Goal: Task Accomplishment & Management: Complete application form

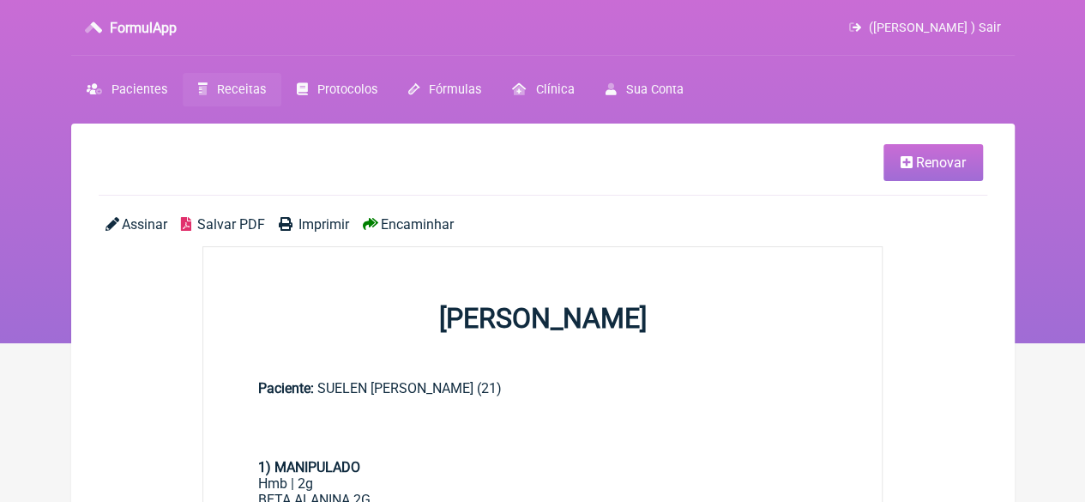
drag, startPoint x: 0, startPoint y: 0, endPoint x: 255, endPoint y: 89, distance: 270.0
click at [255, 89] on span "Receitas" at bounding box center [241, 89] width 49 height 15
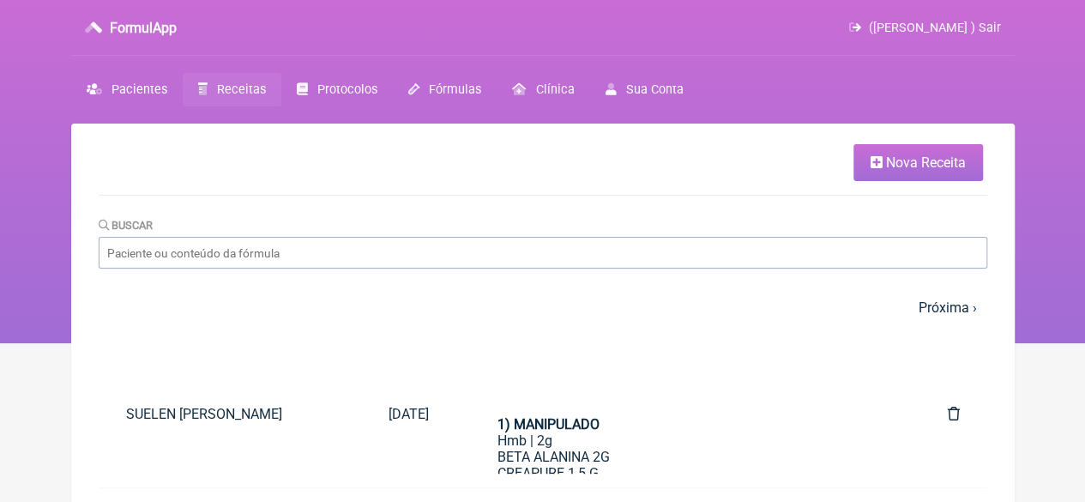
click at [889, 163] on span "Nova Receita" at bounding box center [926, 162] width 80 height 16
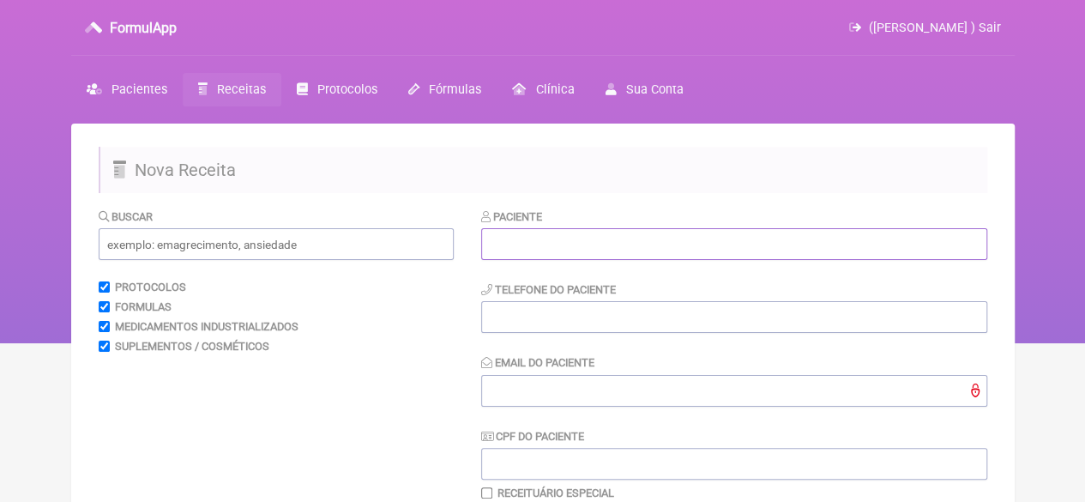
click at [582, 241] on input "text" at bounding box center [734, 244] width 506 height 32
paste input "[PERSON_NAME]"
type input "[PERSON_NAME]"
click at [261, 248] on input "text" at bounding box center [276, 244] width 355 height 32
click at [547, 311] on input "tel" at bounding box center [734, 317] width 506 height 32
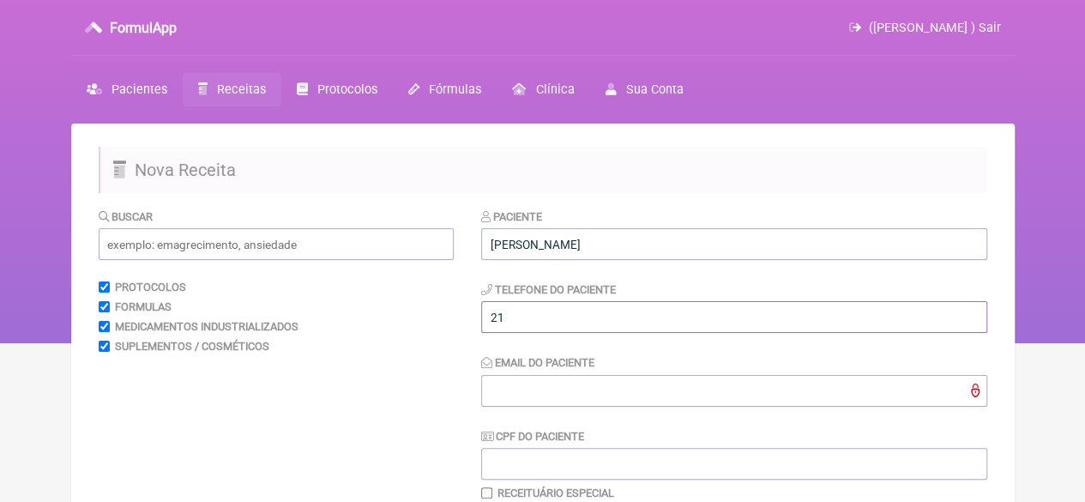
type input "21"
click at [508, 387] on input "Email do Paciente" at bounding box center [734, 391] width 506 height 32
type input "X@X"
click at [283, 238] on input "text" at bounding box center [276, 244] width 355 height 32
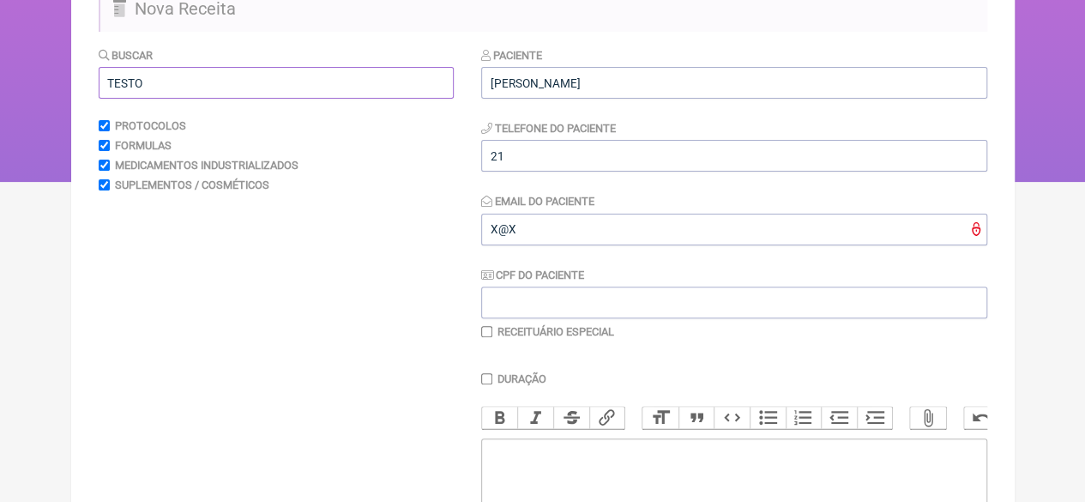
scroll to position [257, 0]
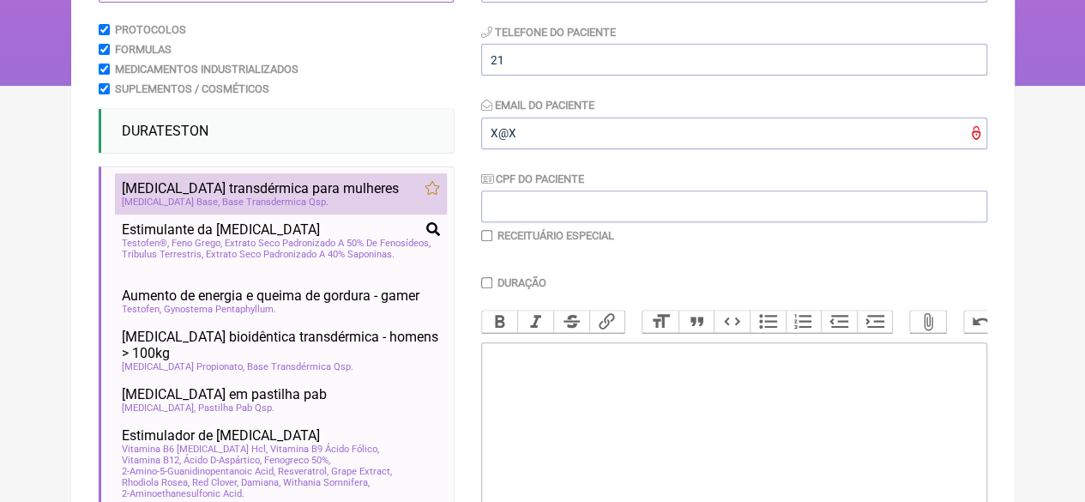
type input "TESTO"
click at [222, 198] on span "Base Transdermica Qsp" at bounding box center [275, 201] width 106 height 11
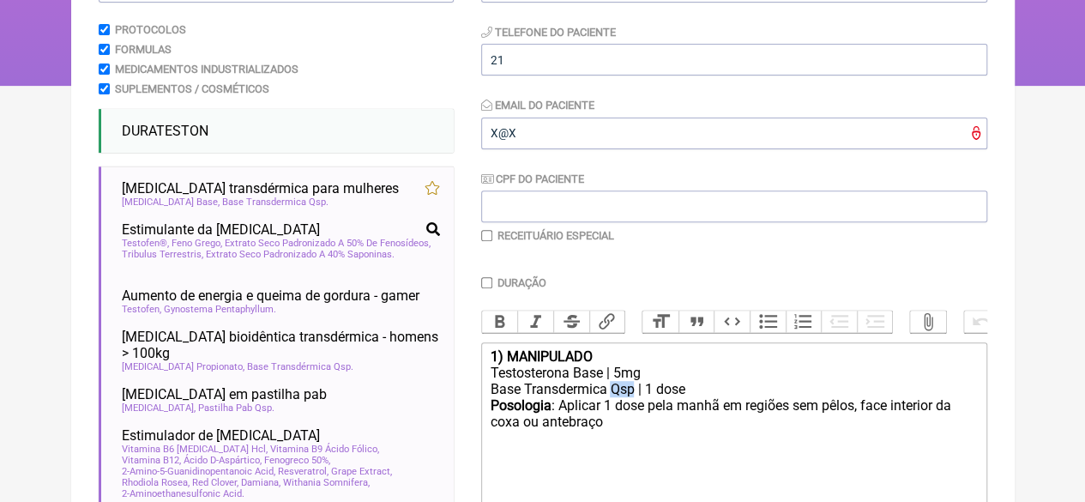
drag, startPoint x: 636, startPoint y: 400, endPoint x: 614, endPoint y: 408, distance: 22.8
click at [614, 397] on div "Base Transdermica Qsp | 1 dose" at bounding box center [733, 389] width 487 height 16
type trix-editor "<div><strong>1) MANIPULADO</strong></div><div>Testosterona Base | 5mg</div><div…"
click at [482, 235] on input "checkbox" at bounding box center [486, 235] width 11 height 11
checkbox input "true"
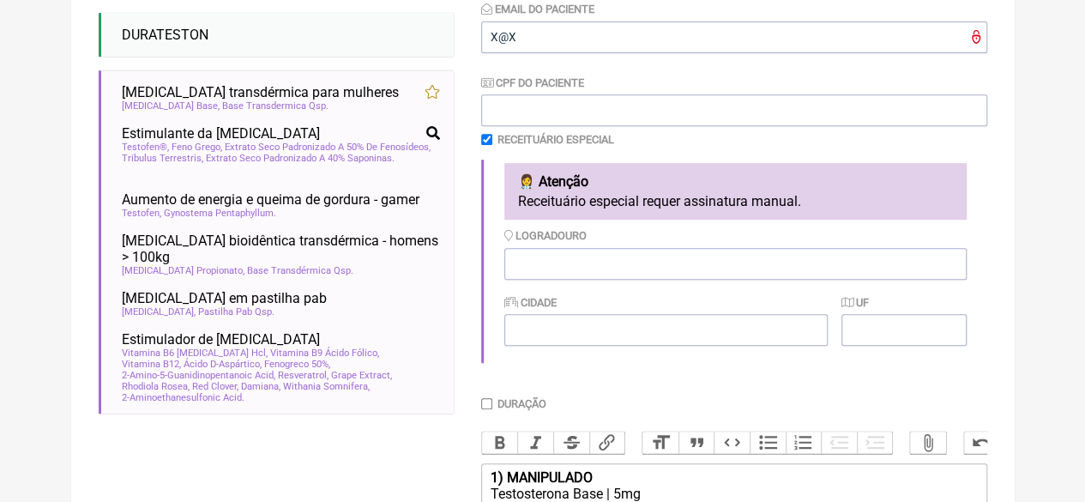
scroll to position [657, 0]
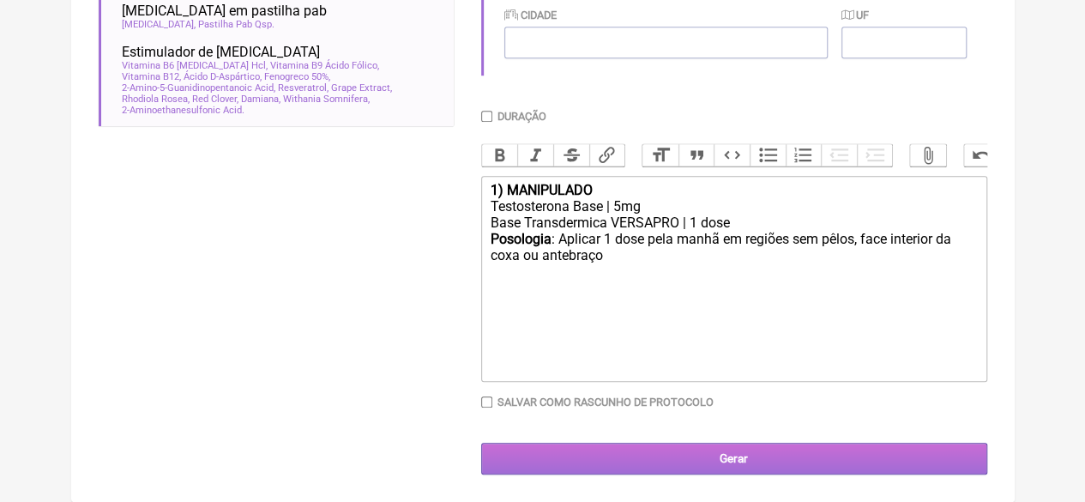
click at [681, 464] on input "Gerar" at bounding box center [734, 459] width 506 height 32
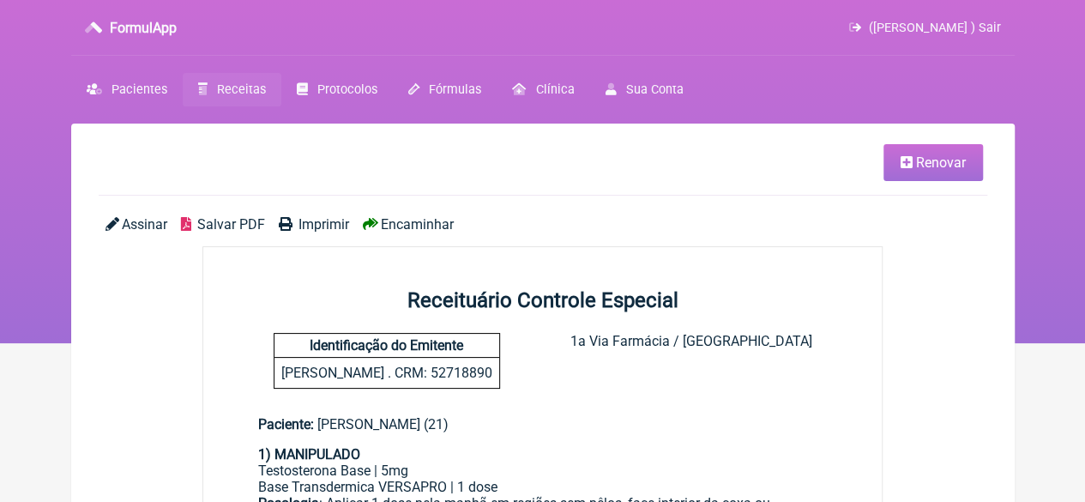
click at [311, 226] on span "Imprimir" at bounding box center [324, 224] width 51 height 16
click at [220, 92] on span "Receitas" at bounding box center [241, 89] width 49 height 15
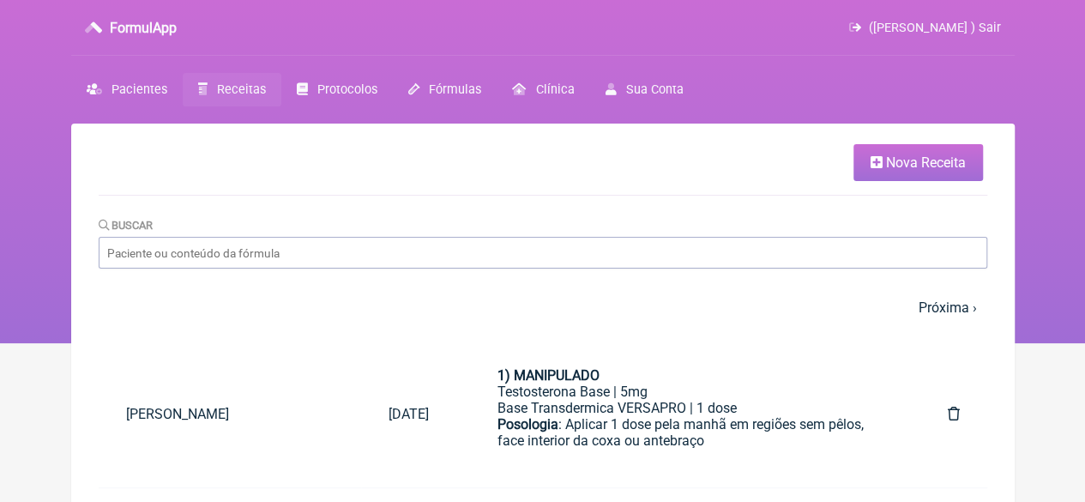
click at [879, 152] on link "Nova Receita" at bounding box center [919, 162] width 130 height 37
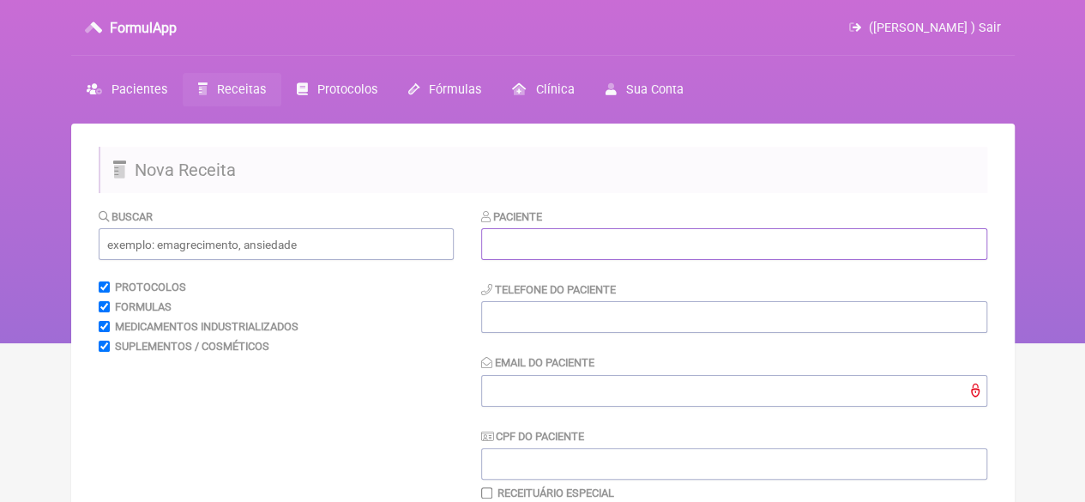
click at [559, 255] on input "text" at bounding box center [734, 244] width 506 height 32
paste input "[PERSON_NAME]"
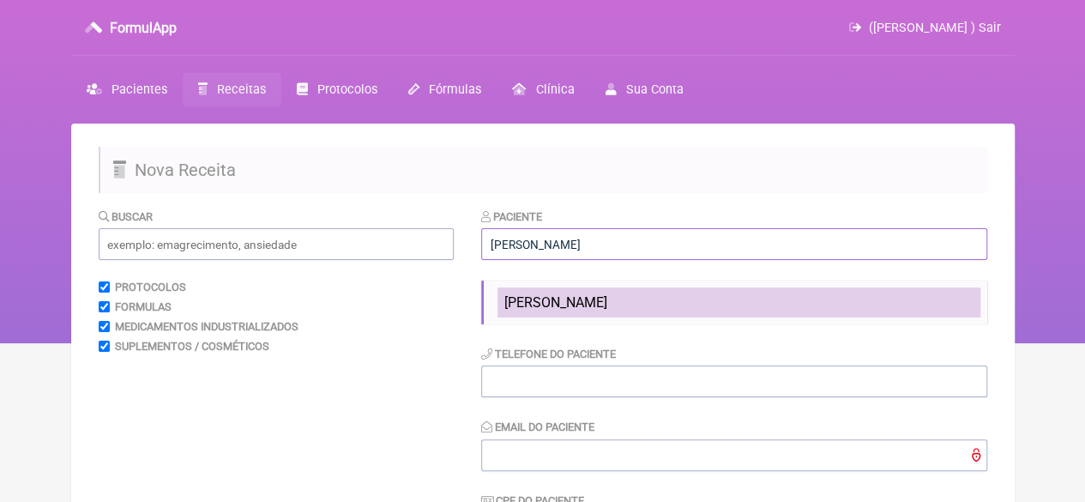
type input "[PERSON_NAME]"
click at [523, 307] on span "[PERSON_NAME]" at bounding box center [555, 302] width 103 height 16
type input "21999931970"
type input "X@X"
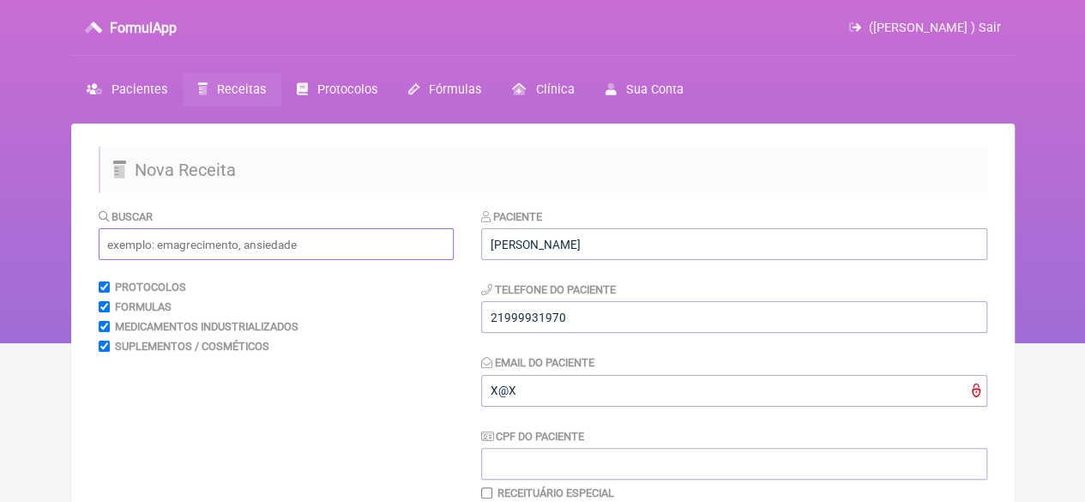
click at [221, 248] on input "text" at bounding box center [276, 244] width 355 height 32
click at [208, 257] on input "text" at bounding box center [276, 244] width 355 height 32
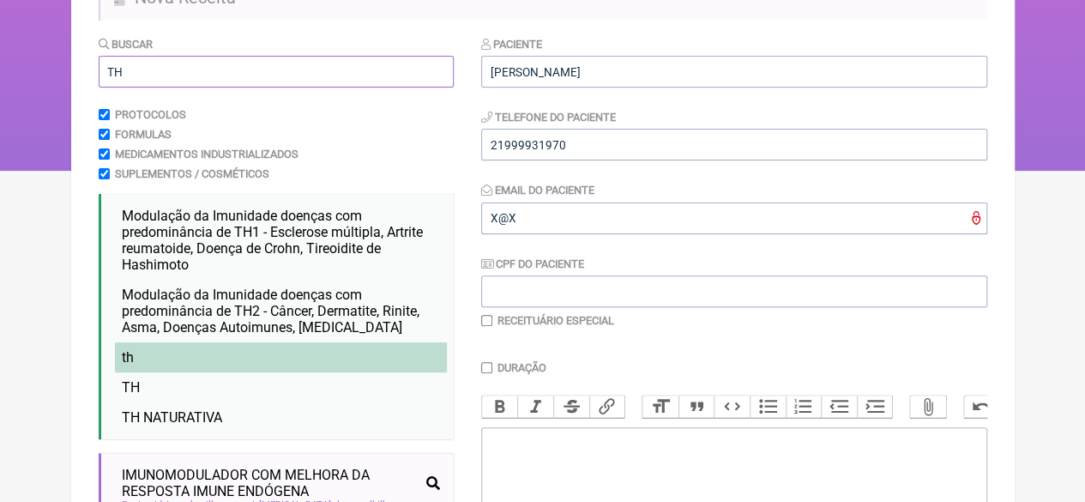
scroll to position [257, 0]
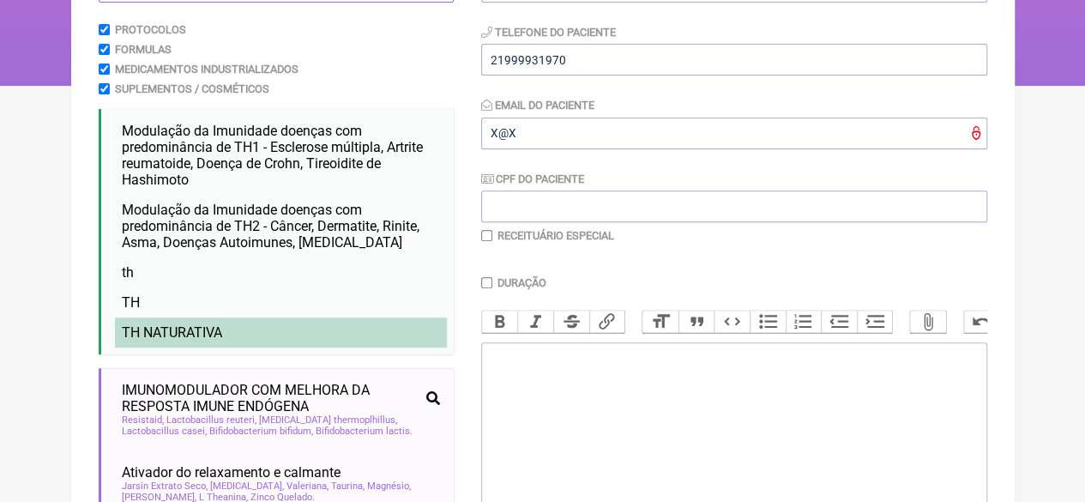
type input "TH"
click at [223, 342] on li "TH NATURATIVA" at bounding box center [281, 332] width 332 height 30
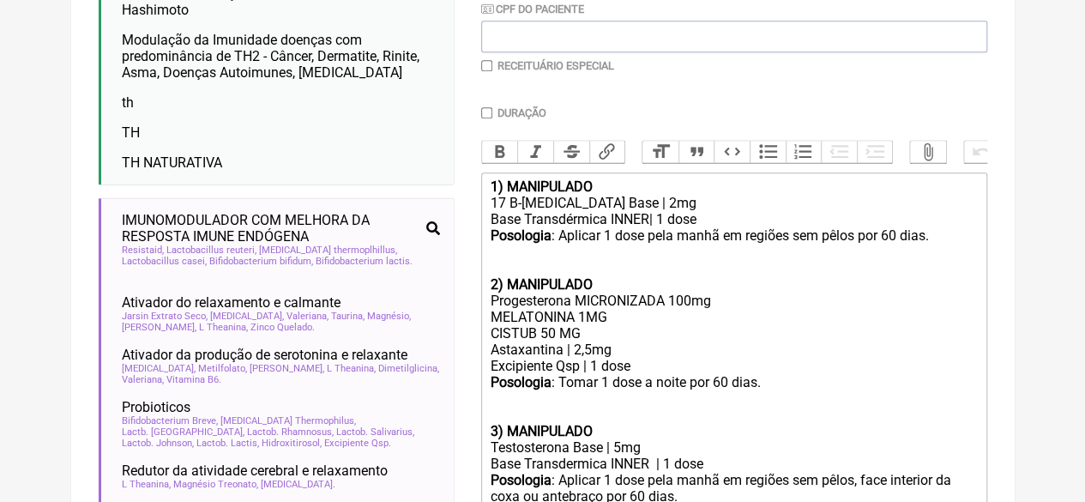
scroll to position [429, 0]
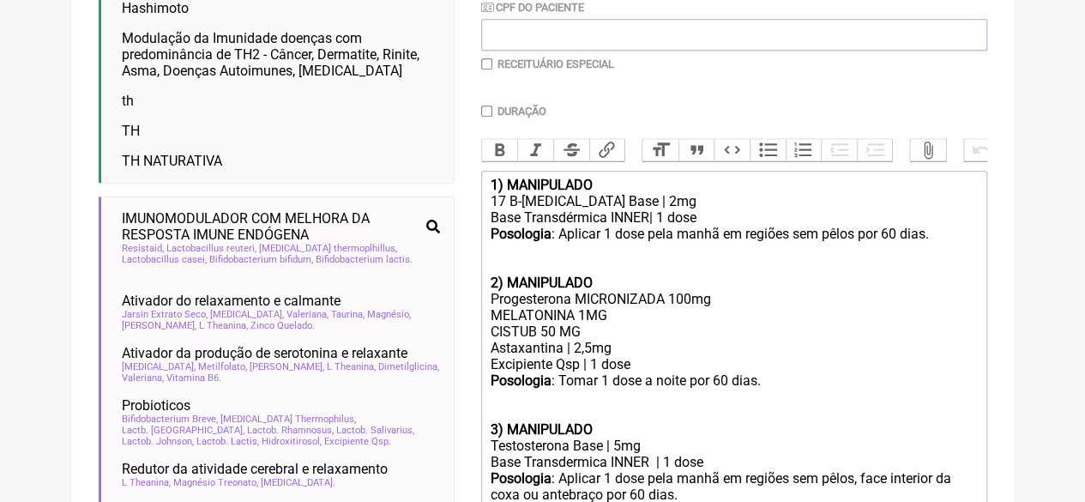
drag, startPoint x: 592, startPoint y: 343, endPoint x: 444, endPoint y: 345, distance: 147.6
click at [446, 345] on form "Buscar TH Protocolos Formulas Medicamentos Industrializados Suplementos / Cosmé…" at bounding box center [543, 317] width 889 height 1076
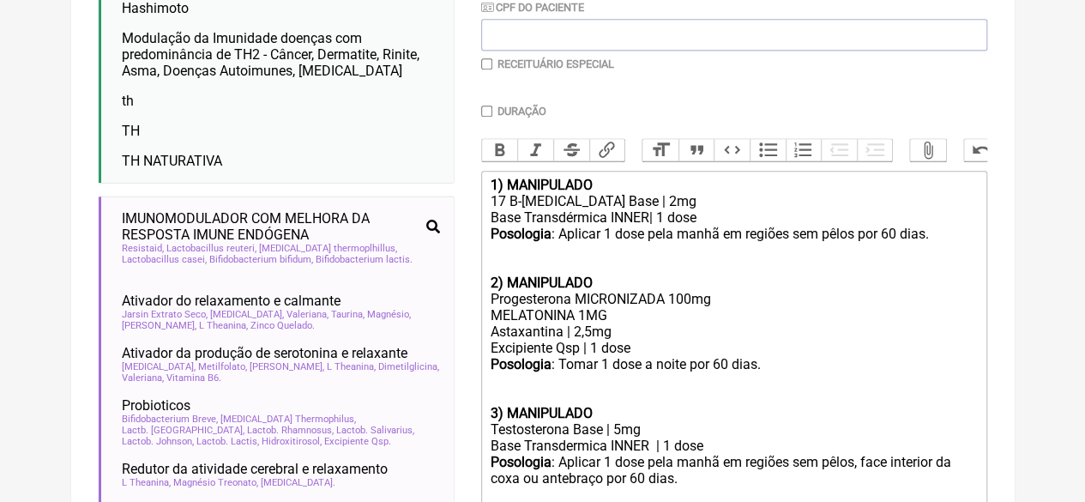
type trix-editor "<div><strong>1) MANIPULADO</strong></div><div>17 B-[MEDICAL_DATA] Base | 2mg</d…"
click at [484, 65] on input "checkbox" at bounding box center [486, 63] width 11 height 11
checkbox input "true"
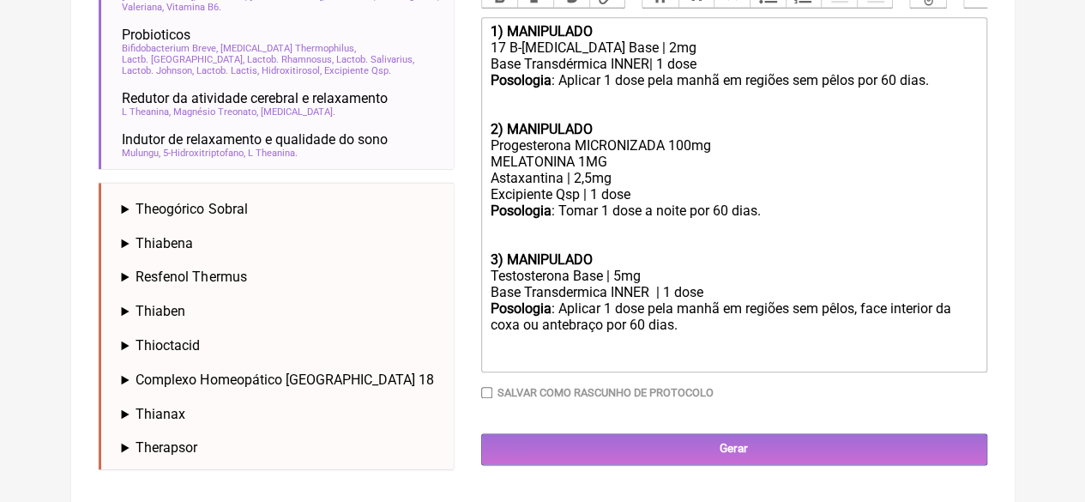
scroll to position [815, 0]
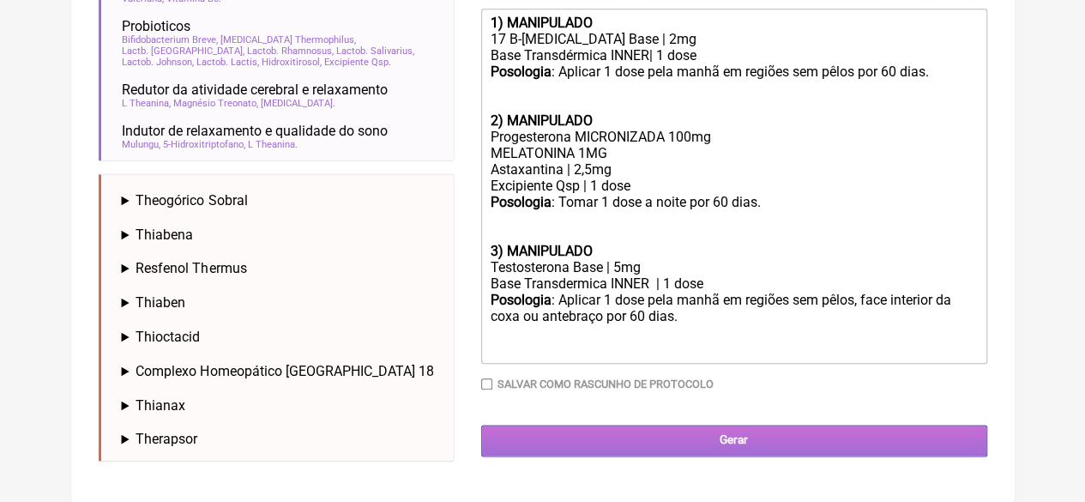
click at [649, 450] on input "Gerar" at bounding box center [734, 441] width 506 height 32
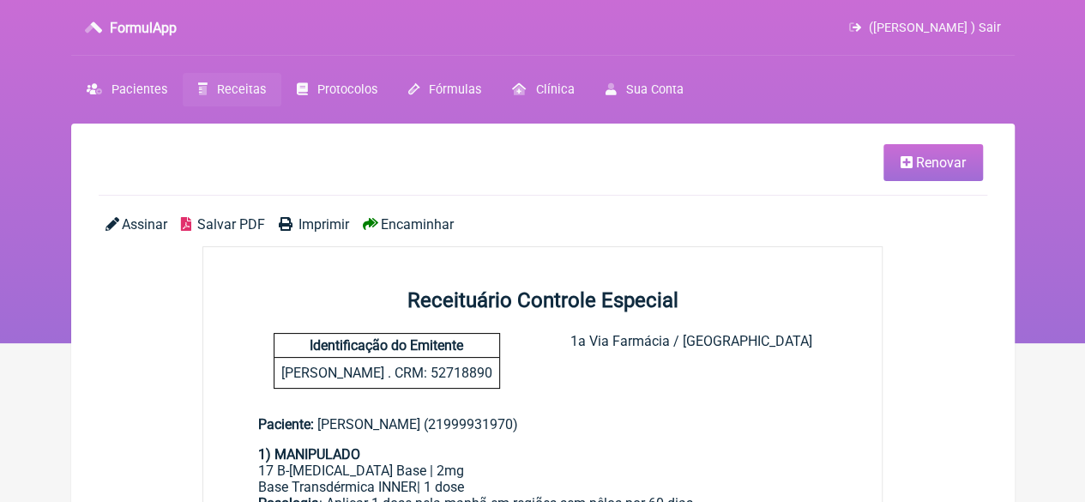
click at [312, 222] on span "Imprimir" at bounding box center [324, 224] width 51 height 16
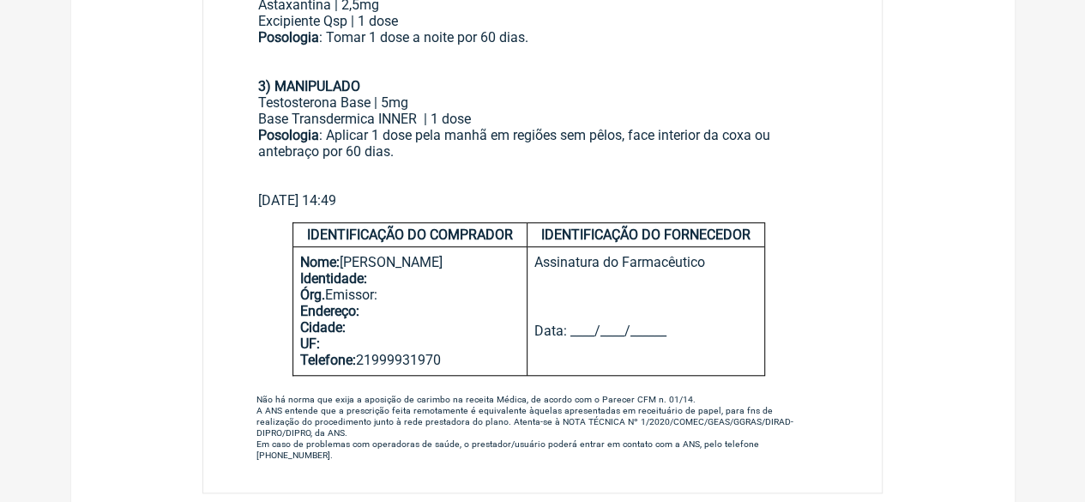
scroll to position [620, 0]
